Goal: Information Seeking & Learning: Learn about a topic

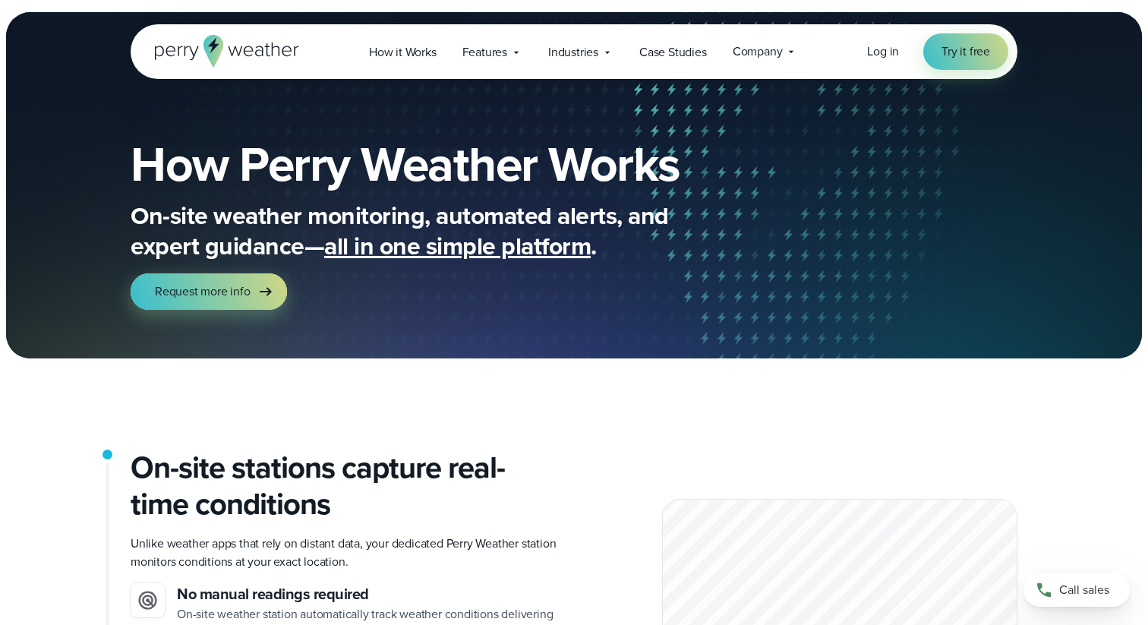
click at [219, 53] on icon at bounding box center [214, 51] width 20 height 33
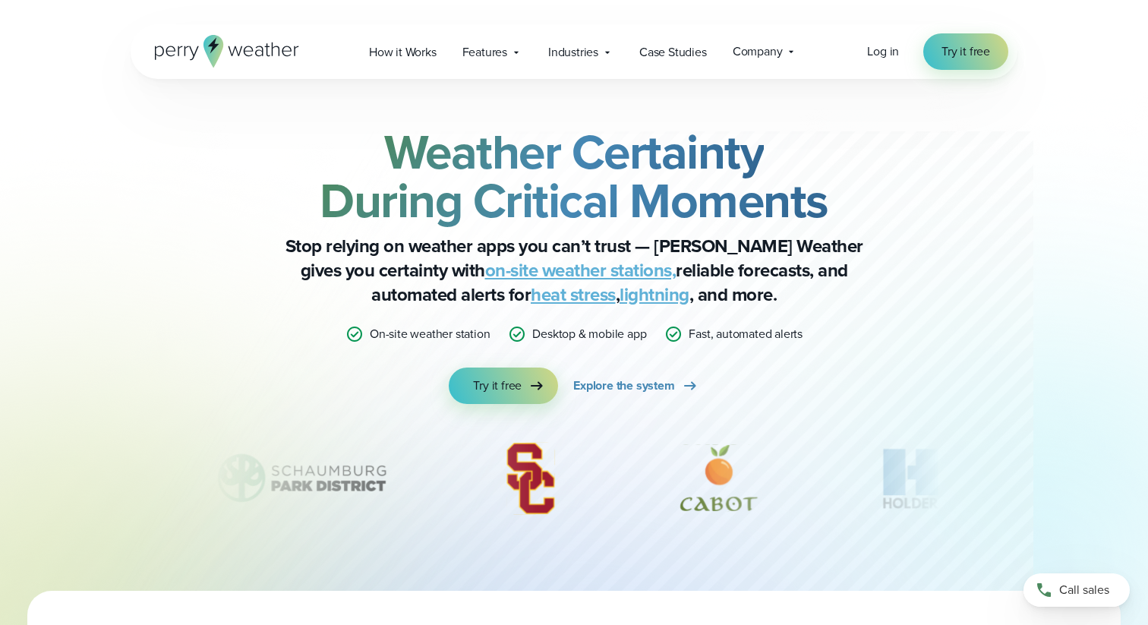
click at [983, 298] on div "Weather Certainty During Critical Moments Stop relying on weather apps you can’…" at bounding box center [574, 335] width 887 height 512
